Goal: Task Accomplishment & Management: Complete application form

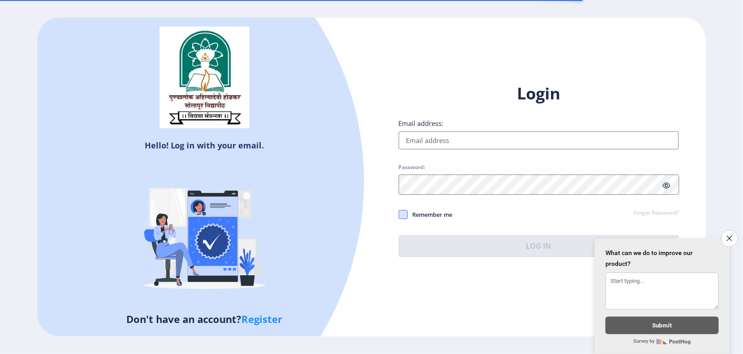
type input "[EMAIL_ADDRESS][DOMAIN_NAME]"
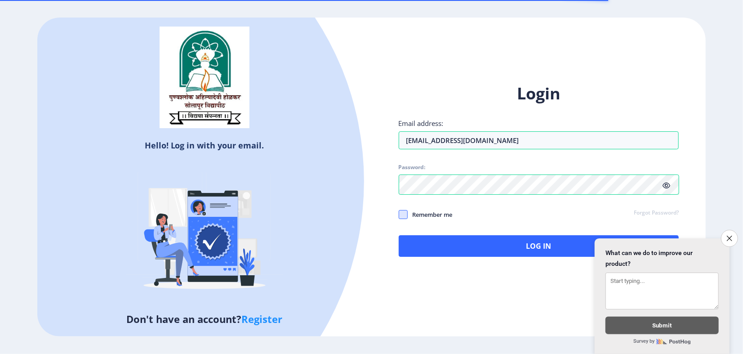
click at [403, 219] on span at bounding box center [402, 214] width 9 height 9
click at [399, 214] on input "Remember me" at bounding box center [398, 214] width 0 height 0
checkbox input "true"
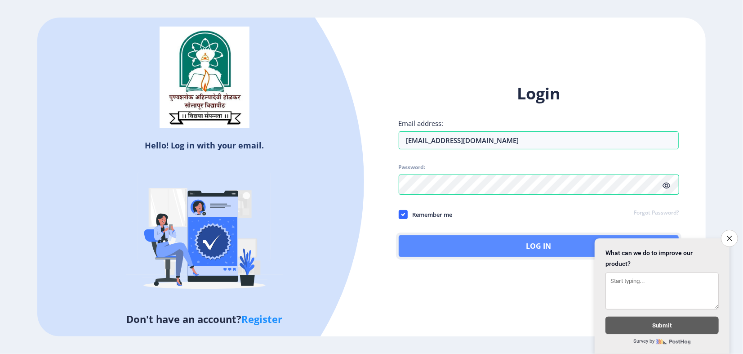
click at [494, 256] on button "Log In" at bounding box center [538, 246] width 280 height 22
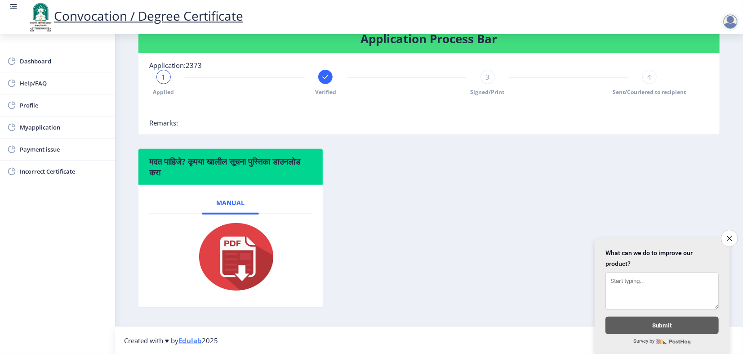
scroll to position [115, 0]
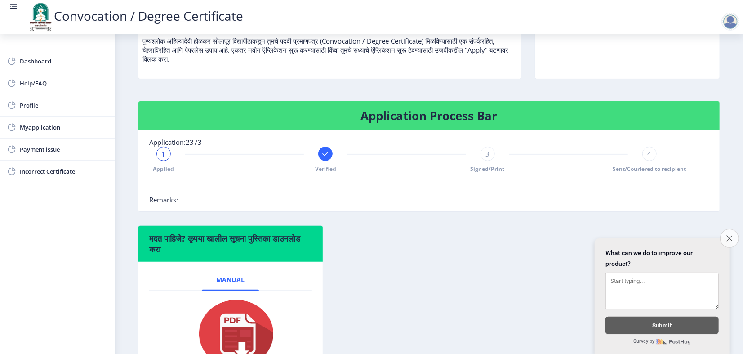
click at [729, 235] on icon "Close survey" at bounding box center [729, 238] width 6 height 6
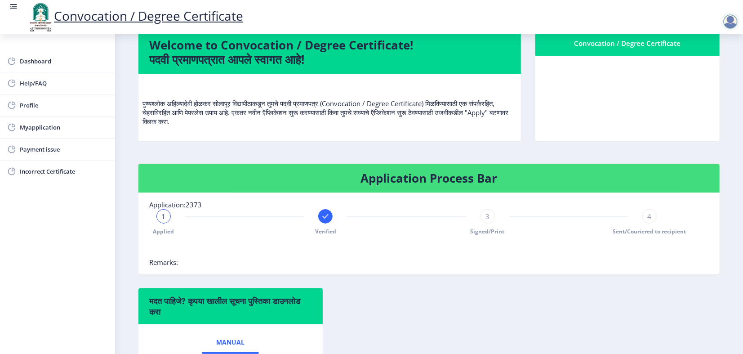
scroll to position [150, 0]
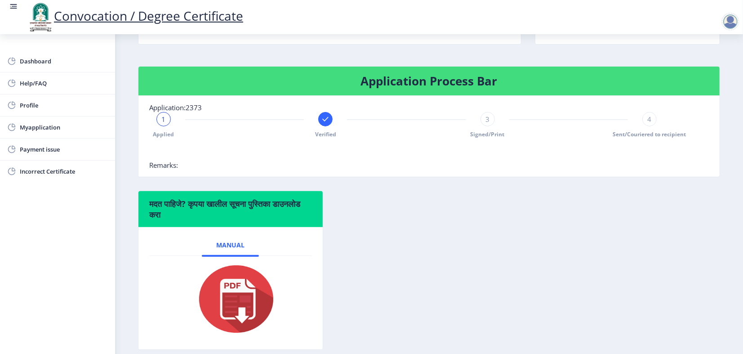
click at [482, 126] on div "3" at bounding box center [487, 119] width 14 height 14
click at [647, 124] on span "4" at bounding box center [649, 119] width 4 height 9
click at [642, 126] on div "4" at bounding box center [649, 119] width 14 height 14
drag, startPoint x: 335, startPoint y: 163, endPoint x: 314, endPoint y: 169, distance: 21.3
click at [330, 124] on icon at bounding box center [325, 119] width 9 height 9
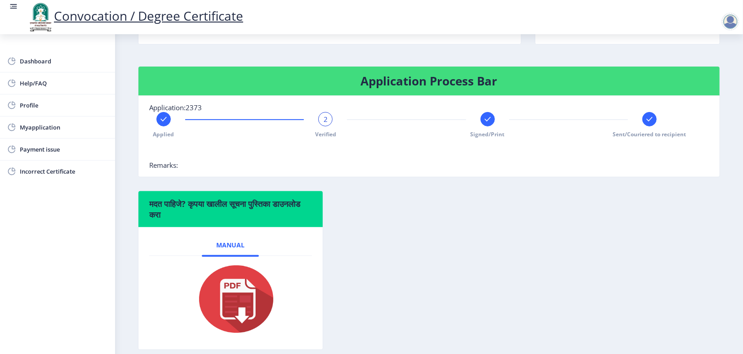
click at [489, 126] on div at bounding box center [487, 119] width 14 height 14
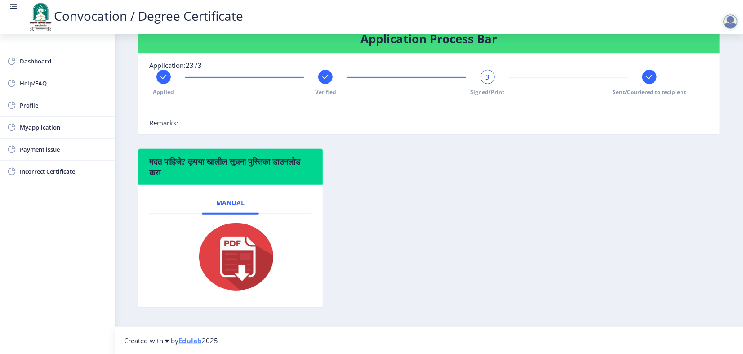
scroll to position [15, 0]
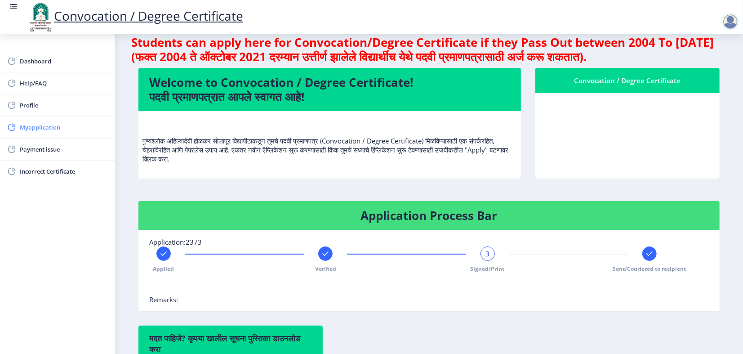
click at [38, 133] on span "Myapplication" at bounding box center [64, 127] width 88 height 11
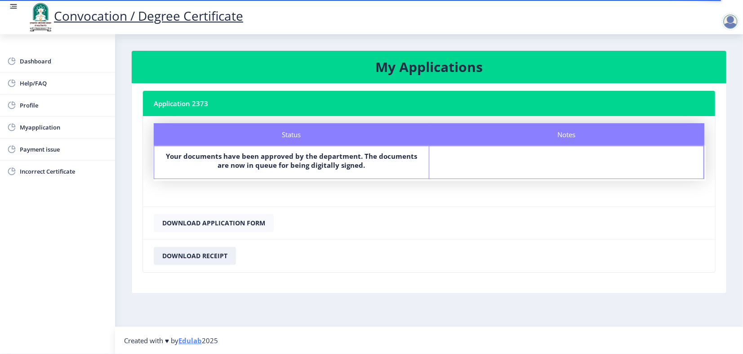
scroll to position [27, 0]
